Goal: Book appointment/travel/reservation

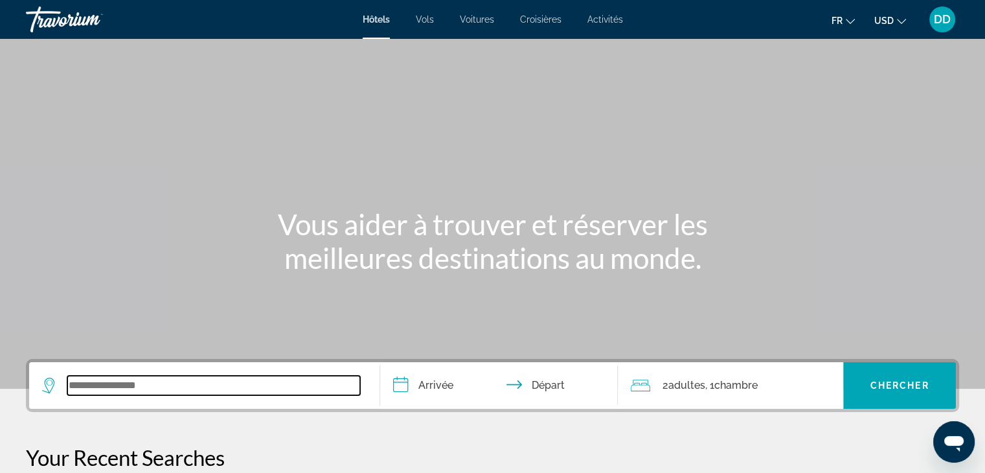
click at [172, 379] on input "Search widget" at bounding box center [213, 385] width 293 height 19
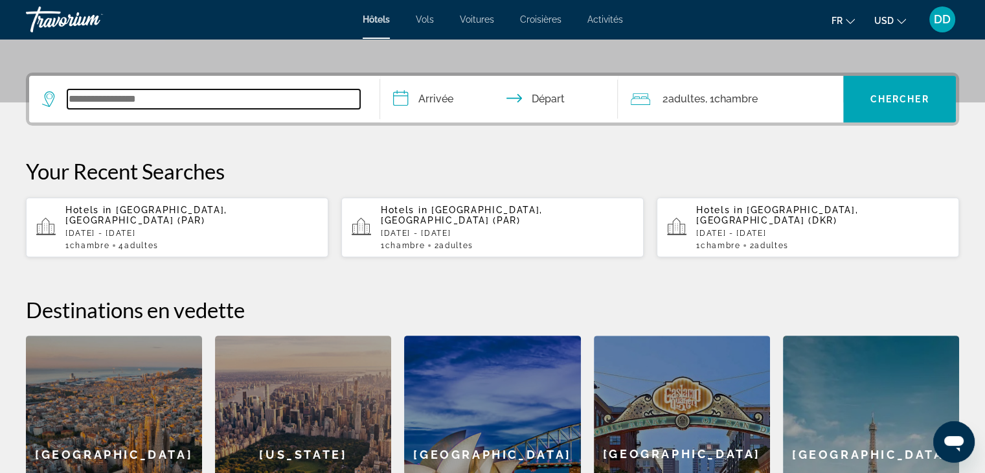
scroll to position [316, 0]
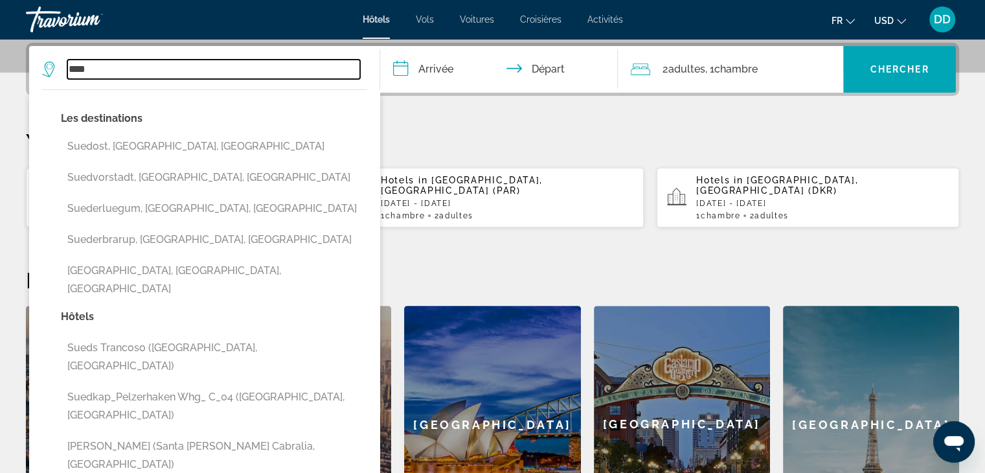
type input "*****"
